Goal: Task Accomplishment & Management: Use online tool/utility

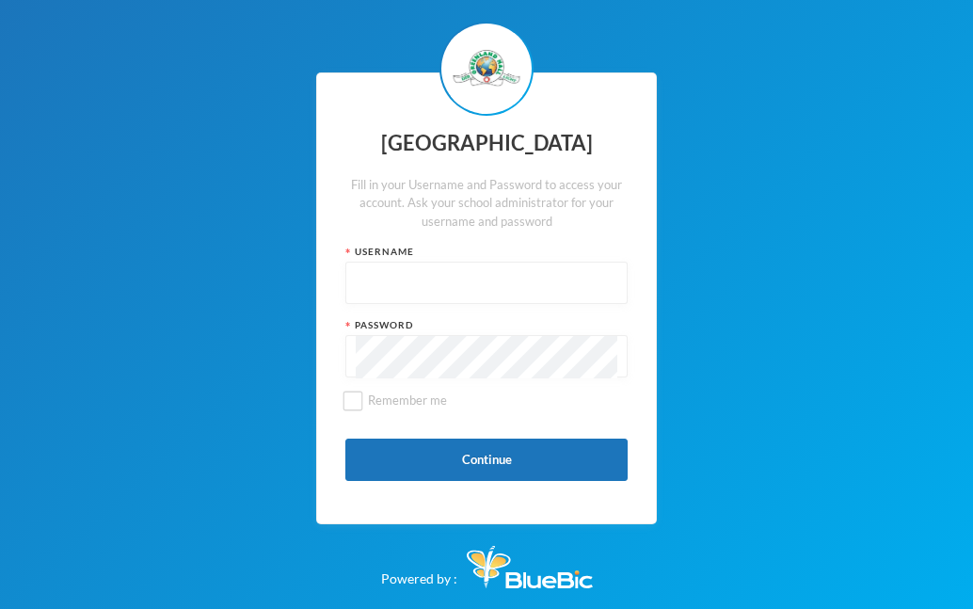
click at [455, 265] on input "text" at bounding box center [487, 284] width 262 height 42
type input "glh25cs29"
click at [364, 395] on span "Remember me" at bounding box center [408, 400] width 94 height 15
click at [363, 395] on input "Remember me" at bounding box center [354, 401] width 20 height 20
checkbox input "true"
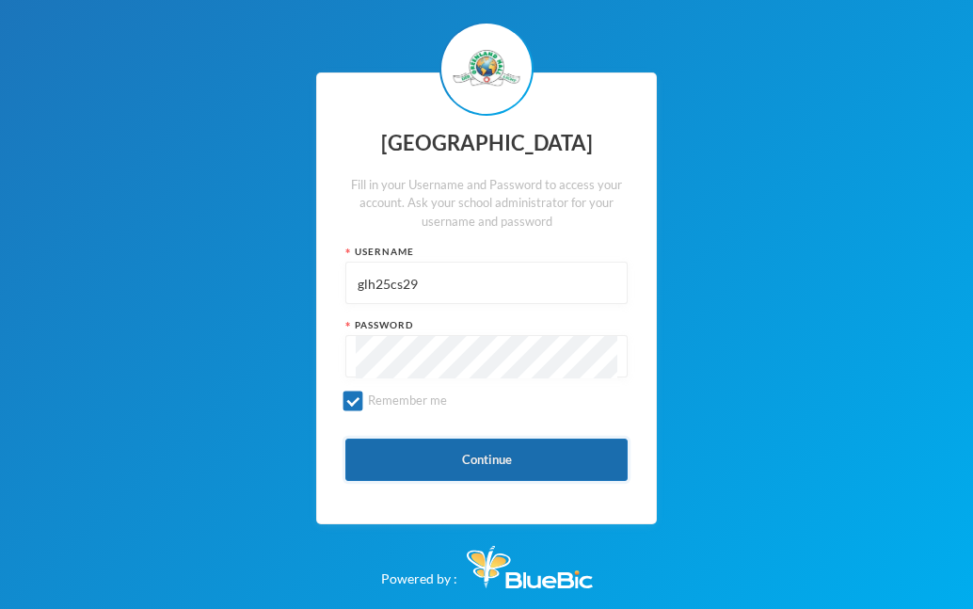
click at [435, 448] on button "Continue" at bounding box center [486, 460] width 282 height 42
click at [366, 468] on button "Continue" at bounding box center [486, 460] width 282 height 42
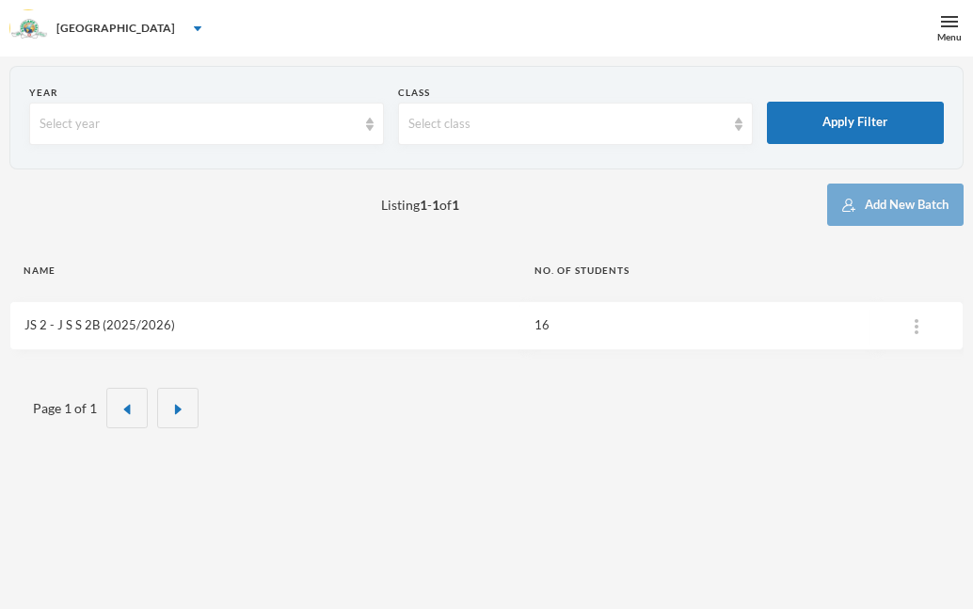
click at [129, 322] on link "JS 2 - J S S 2B (2025/2026)" at bounding box center [99, 324] width 151 height 15
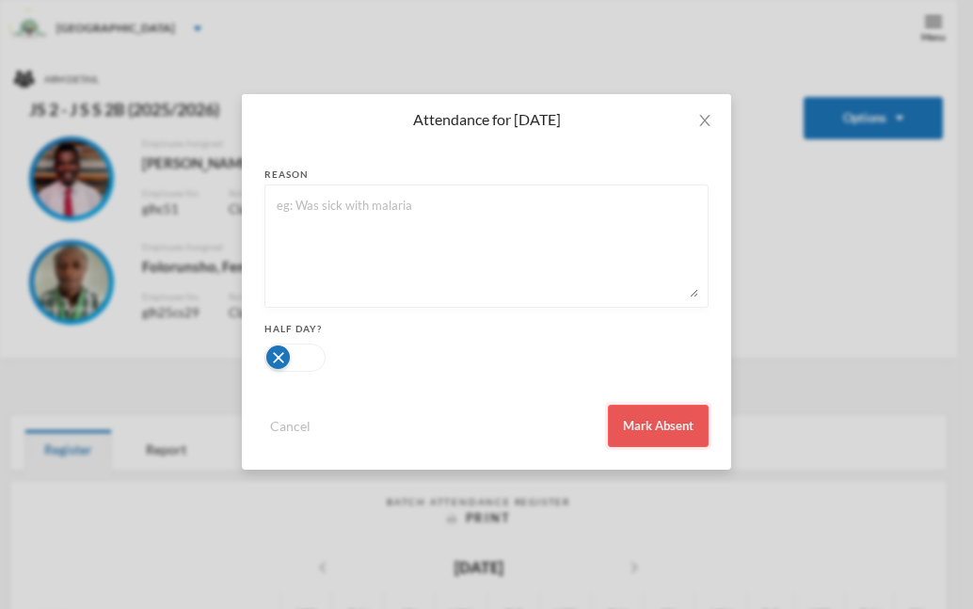
click at [666, 425] on button "Mark Absent" at bounding box center [658, 426] width 101 height 42
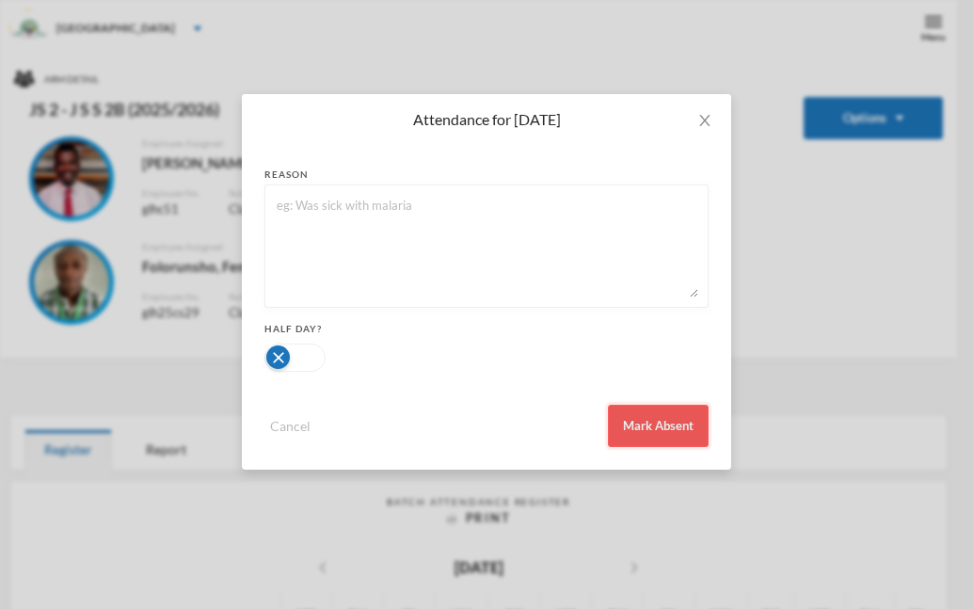
click at [669, 424] on button "Mark Absent" at bounding box center [658, 426] width 101 height 42
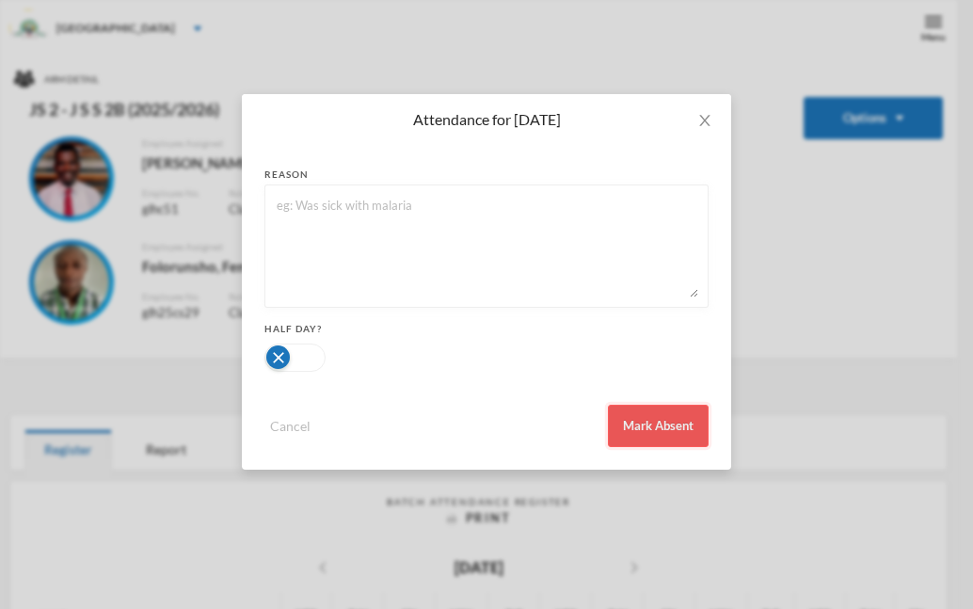
click at [678, 434] on button "Mark Absent" at bounding box center [658, 426] width 101 height 42
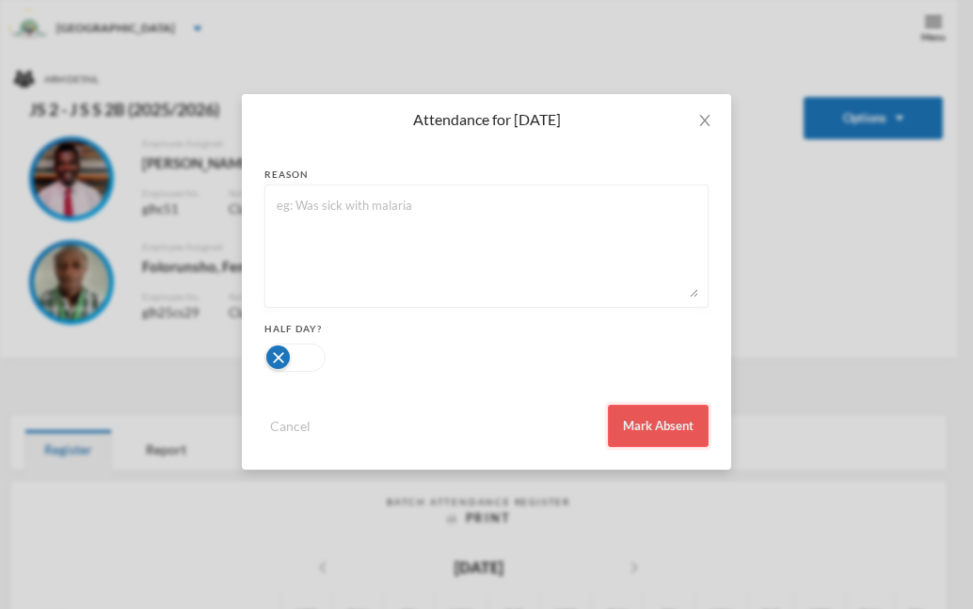
click at [702, 419] on button "Mark Absent" at bounding box center [658, 426] width 101 height 42
